Goal: Go to known website: Access a specific website the user already knows

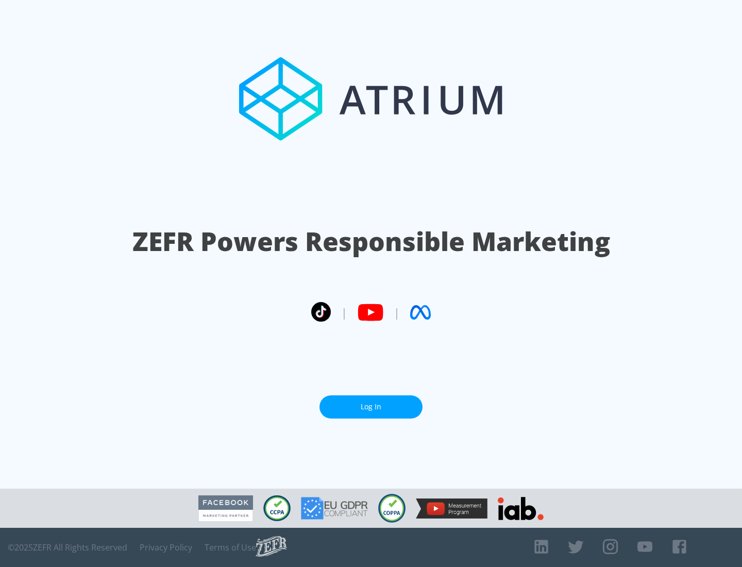
click at [371, 407] on link "Log In" at bounding box center [371, 406] width 103 height 23
